Goal: Information Seeking & Learning: Learn about a topic

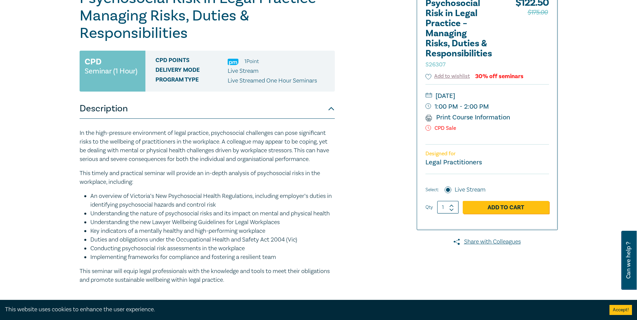
scroll to position [101, 0]
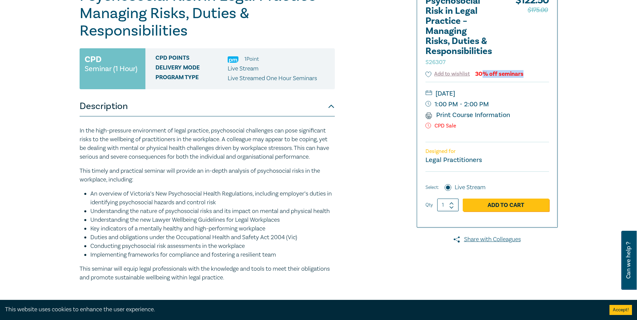
drag, startPoint x: 482, startPoint y: 76, endPoint x: 530, endPoint y: 77, distance: 47.7
click at [530, 77] on div "Add to wishlist 30% off seminars" at bounding box center [487, 76] width 124 height 12
drag, startPoint x: 530, startPoint y: 77, endPoint x: 577, endPoint y: 78, distance: 47.0
click at [577, 78] on div "Psychosocial Risk in Legal Practice – Managing Risks, Duties & Responsibilities…" at bounding box center [318, 155] width 637 height 400
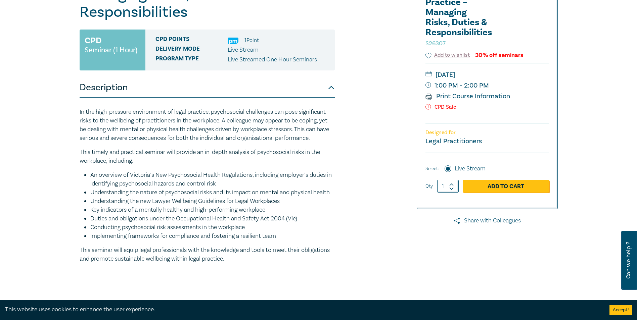
scroll to position [134, 0]
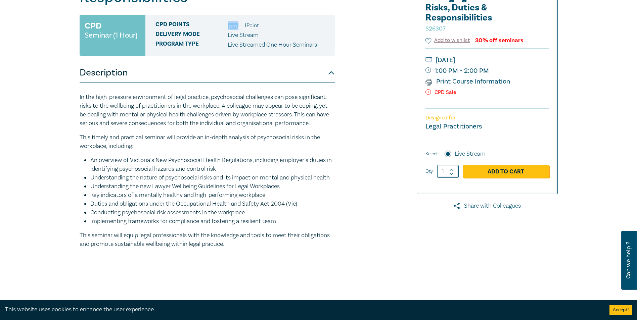
drag, startPoint x: 242, startPoint y: 26, endPoint x: 212, endPoint y: 28, distance: 30.9
click at [212, 28] on div "CPD Points 1 Point" at bounding box center [242, 25] width 174 height 9
drag, startPoint x: 212, startPoint y: 28, endPoint x: 376, endPoint y: 99, distance: 179.4
click at [378, 99] on div "Psychosocial Risk in Legal Practice – Managing Risks, Duties & Responsibilities…" at bounding box center [238, 122] width 324 height 336
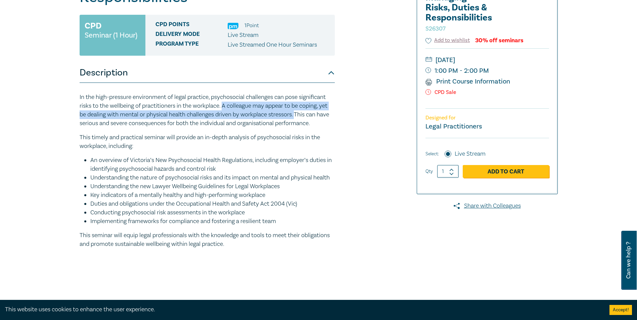
drag, startPoint x: 225, startPoint y: 105, endPoint x: 299, endPoint y: 113, distance: 74.4
click at [299, 113] on p "In the high-pressure environment of legal practice, psychosocial challenges can…" at bounding box center [207, 110] width 255 height 35
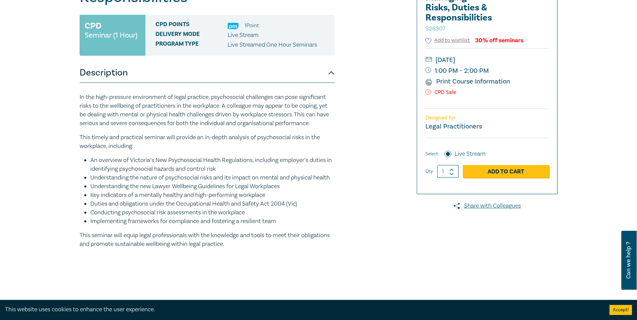
click at [380, 166] on div "Psychosocial Risk in Legal Practice – Managing Risks, Duties & Responsibilities…" at bounding box center [238, 122] width 324 height 336
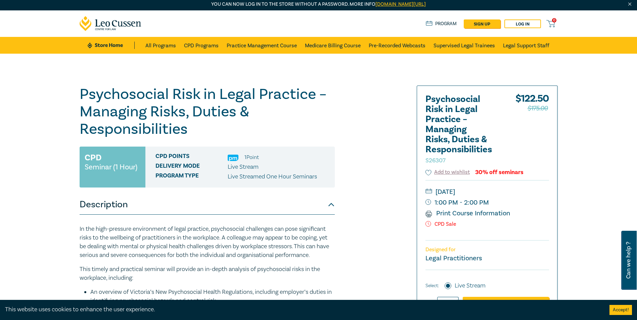
scroll to position [0, 0]
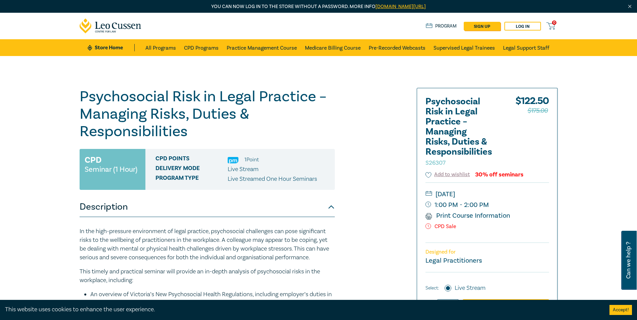
drag, startPoint x: 375, startPoint y: 163, endPoint x: 366, endPoint y: 164, distance: 9.5
click at [376, 164] on div "Psychosocial Risk in Legal Practice – Managing Risks, Duties & Responsibilities…" at bounding box center [238, 256] width 324 height 336
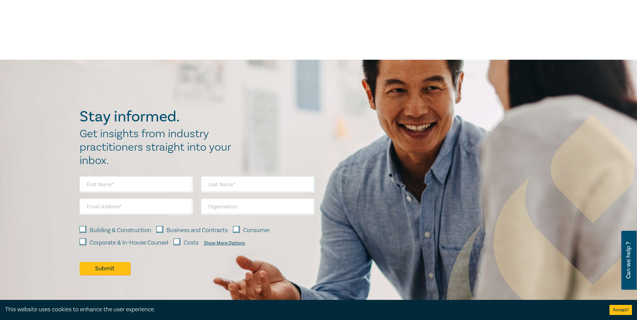
scroll to position [403, 0]
